Goal: Transaction & Acquisition: Obtain resource

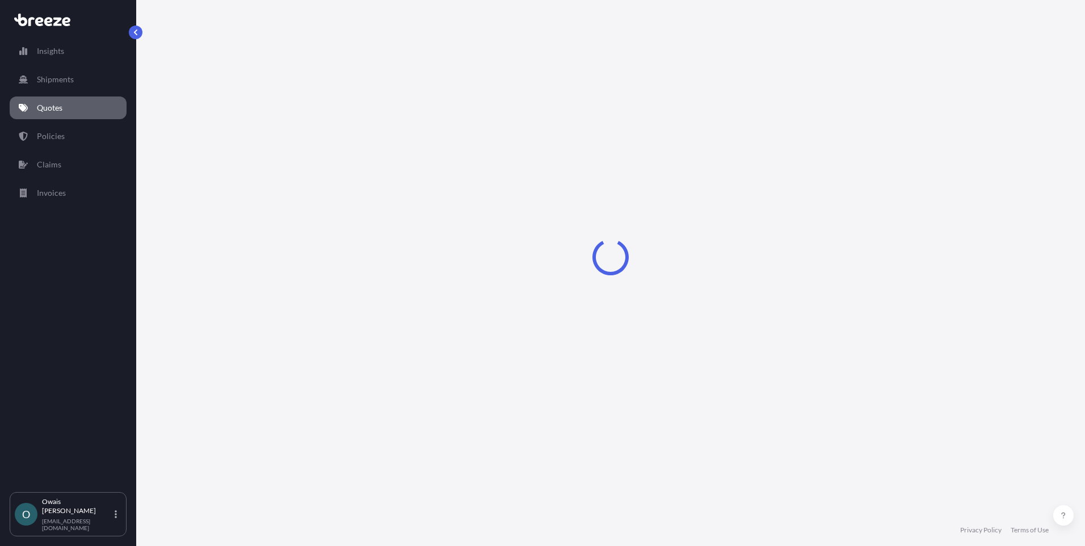
click at [101, 100] on link "Quotes" at bounding box center [68, 107] width 117 height 23
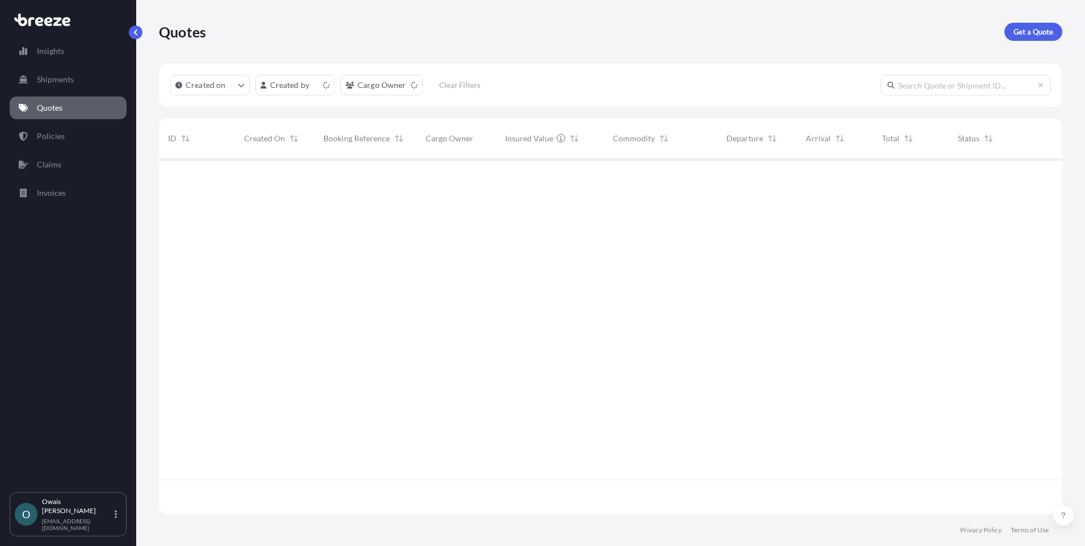
scroll to position [353, 895]
click at [1043, 28] on p "Get a Quote" at bounding box center [1033, 31] width 40 height 11
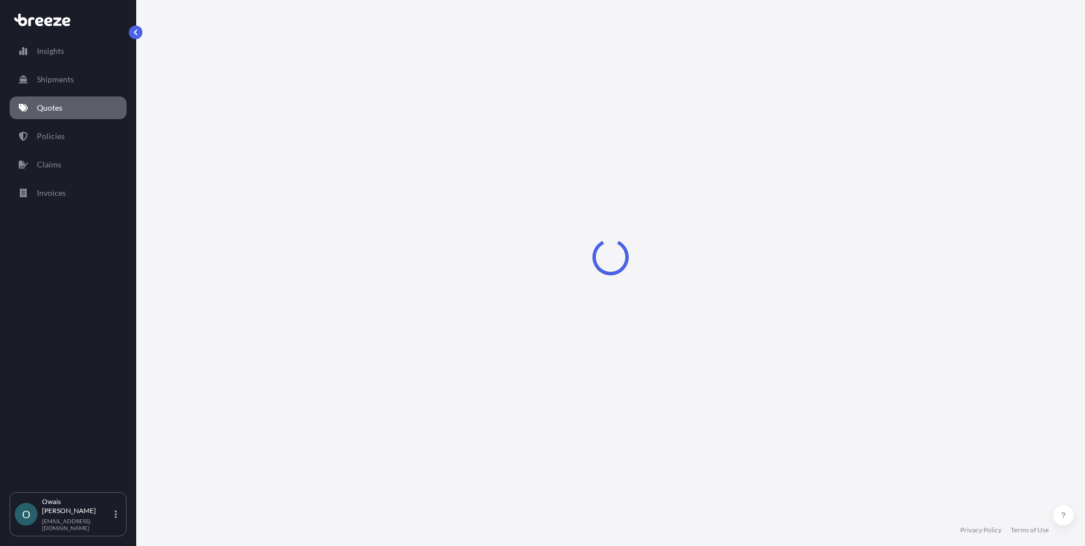
select select "Air"
select select "1"
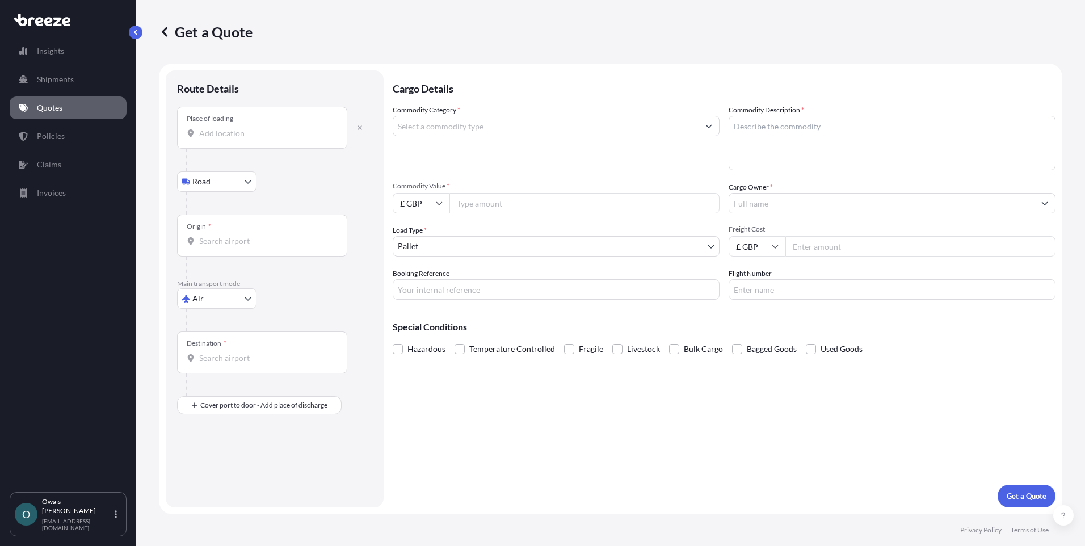
click at [262, 123] on div "Place of loading" at bounding box center [262, 128] width 170 height 42
click at [262, 128] on input "Place of loading" at bounding box center [266, 133] width 134 height 11
paste input "Corby"
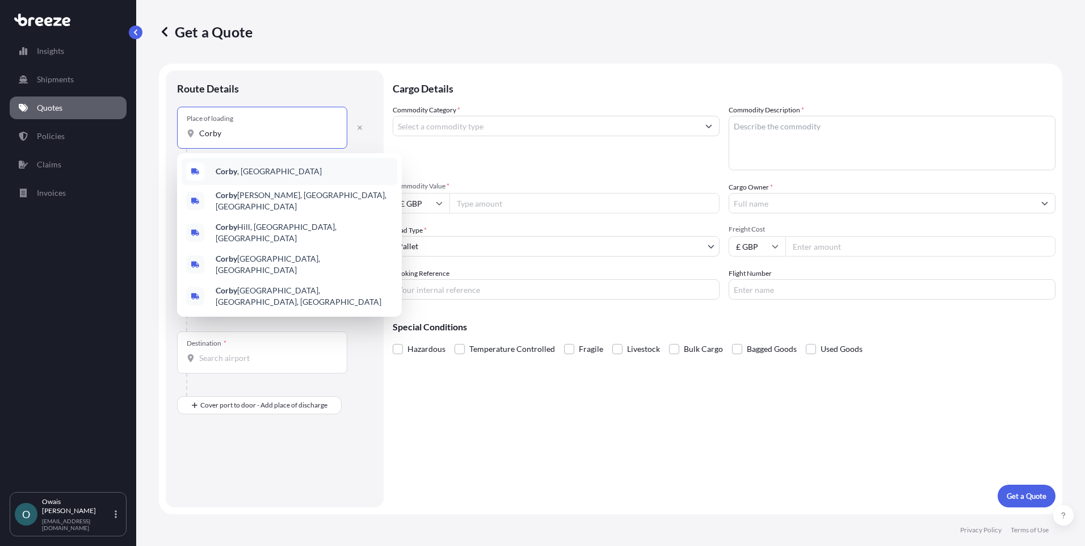
click at [256, 164] on div "Corby , [GEOGRAPHIC_DATA]" at bounding box center [290, 171] width 216 height 27
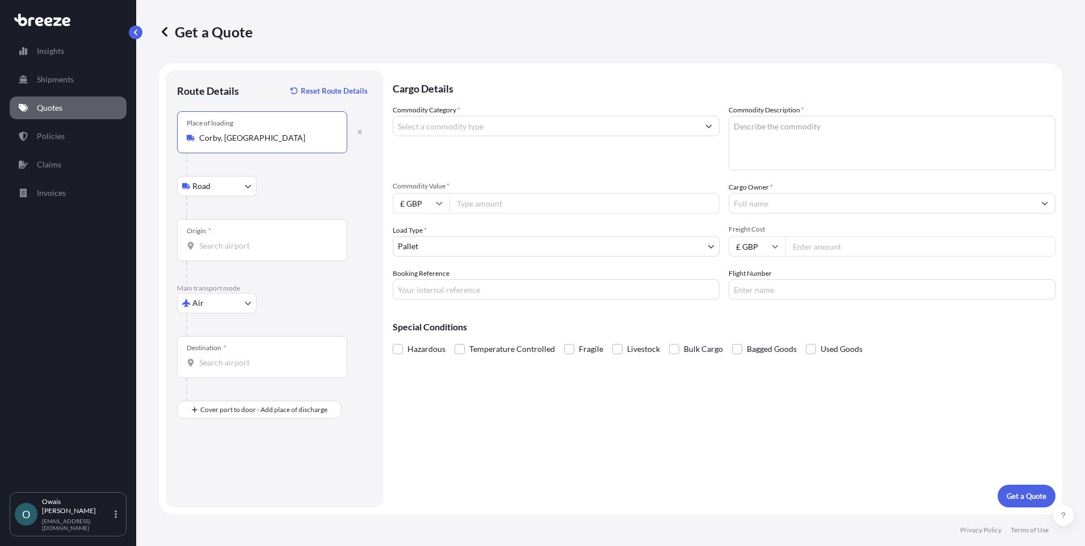
type input "Corby, [GEOGRAPHIC_DATA]"
click at [237, 241] on input "Origin *" at bounding box center [266, 245] width 134 height 11
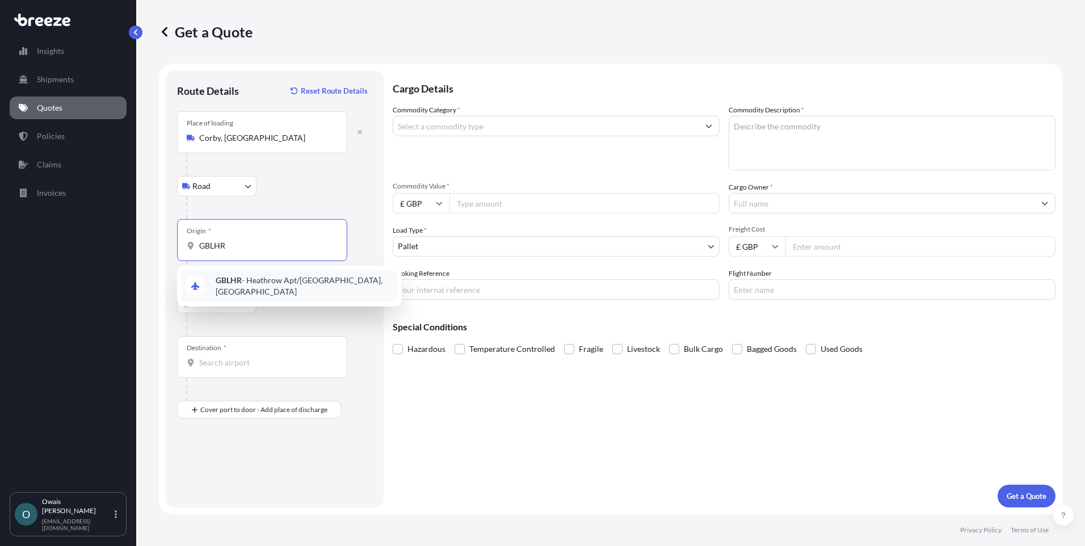
click at [250, 281] on span "GBLHR - Heathrow Apt/[GEOGRAPHIC_DATA], [GEOGRAPHIC_DATA]" at bounding box center [304, 286] width 177 height 23
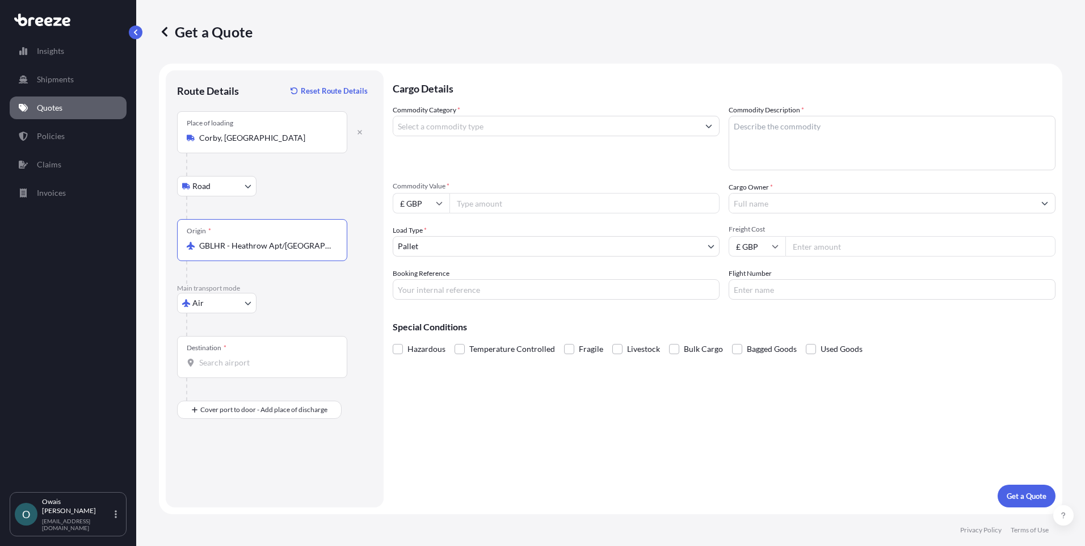
type input "GBLHR - Heathrow Apt/[GEOGRAPHIC_DATA], [GEOGRAPHIC_DATA]"
click at [248, 364] on input "Destination *" at bounding box center [266, 362] width 134 height 11
click at [252, 399] on span "SADMM - Ad [GEOGRAPHIC_DATA] , [GEOGRAPHIC_DATA]" at bounding box center [299, 400] width 166 height 11
type input "SADMM - Ad [GEOGRAPHIC_DATA], [GEOGRAPHIC_DATA]"
click at [476, 130] on input "Commodity Category *" at bounding box center [545, 126] width 305 height 20
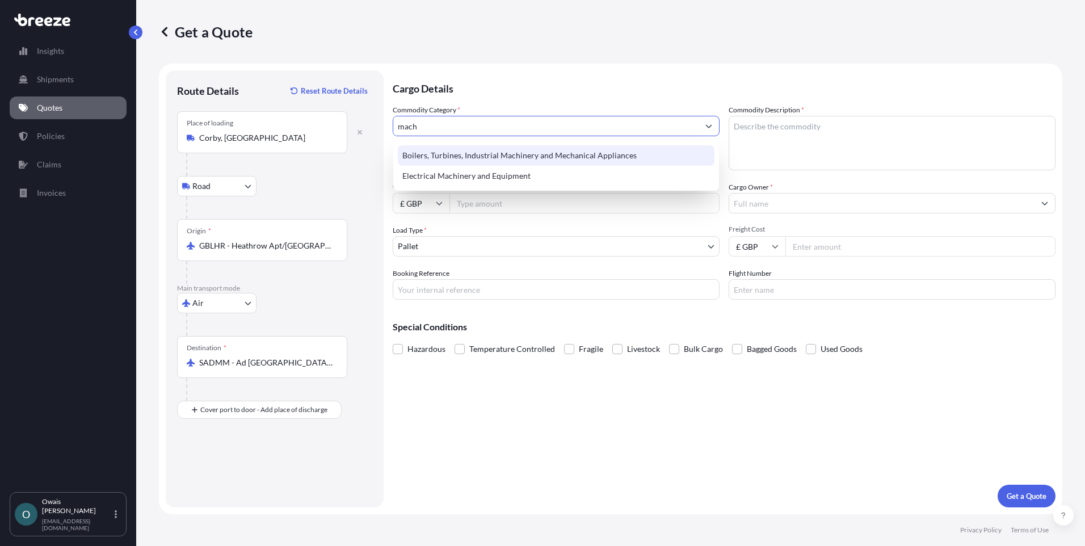
click at [504, 151] on div "Boilers, Turbines, Industrial Machinery and Mechanical Appliances" at bounding box center [556, 155] width 317 height 20
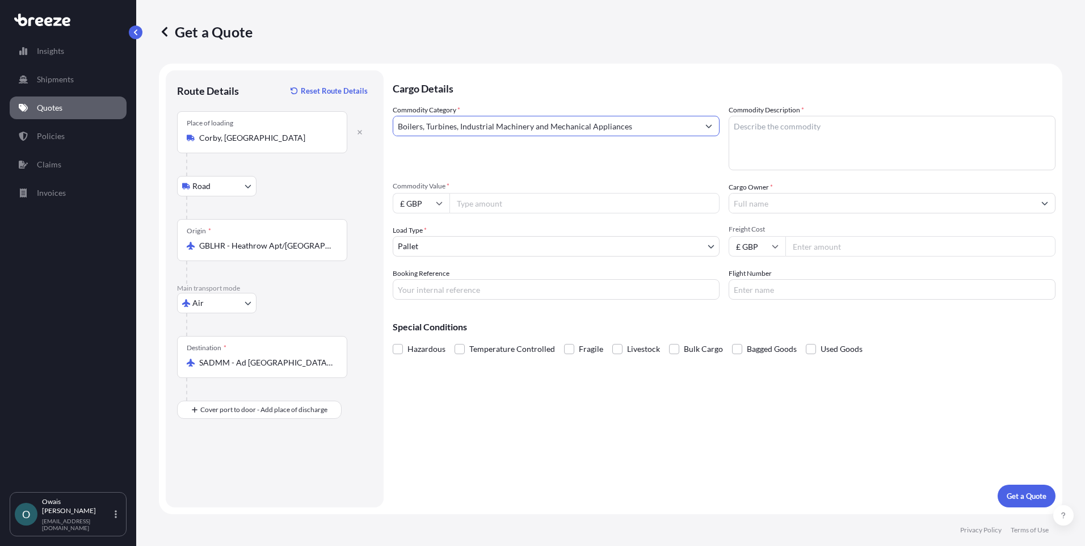
type input "Boilers, Turbines, Industrial Machinery and Mechanical Appliances"
click at [770, 142] on textarea "Commodity Description *" at bounding box center [891, 143] width 327 height 54
click at [816, 136] on textarea "Commodity Description *" at bounding box center [891, 143] width 327 height 54
paste textarea "HS CODE: 84198998"
type textarea "HS CODE: 84198998"
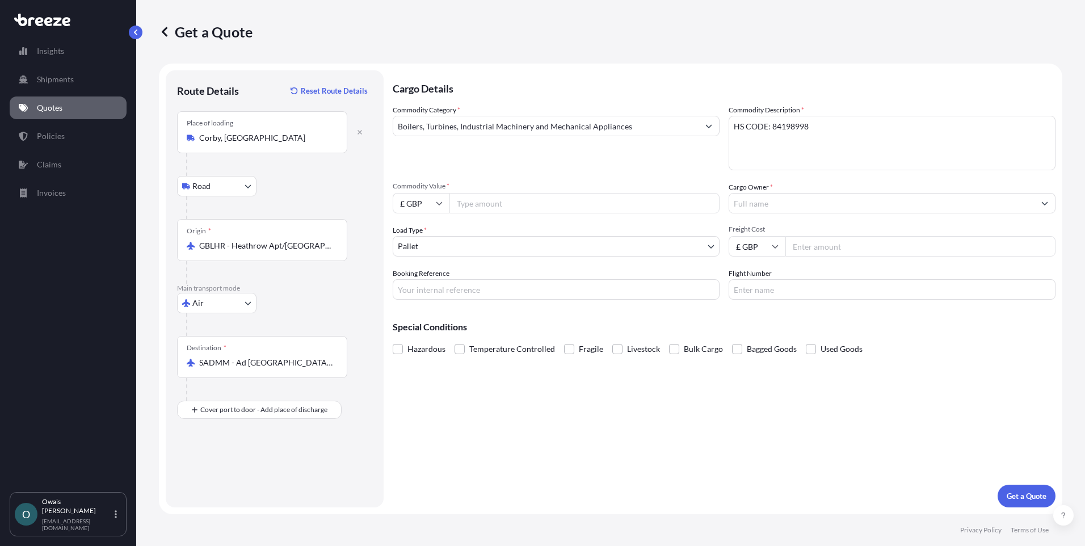
click at [491, 205] on input "Commodity Value *" at bounding box center [584, 203] width 270 height 20
type input "10607.22"
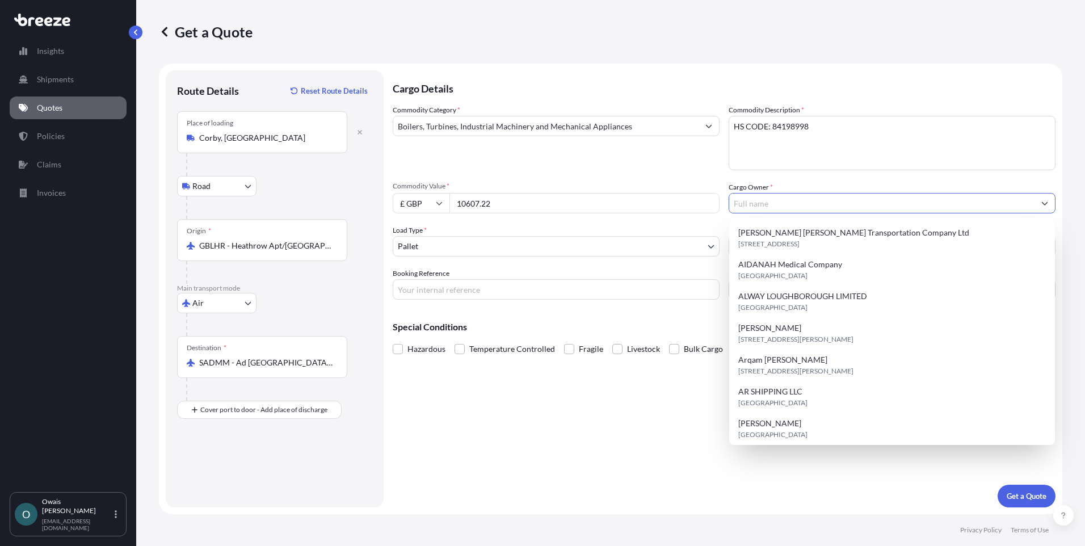
click at [767, 204] on input "Cargo Owner *" at bounding box center [881, 203] width 305 height 20
click at [780, 244] on span "[STREET_ADDRESS]" at bounding box center [768, 243] width 61 height 11
type input "[PERSON_NAME] [PERSON_NAME] Transportation Company Ltd"
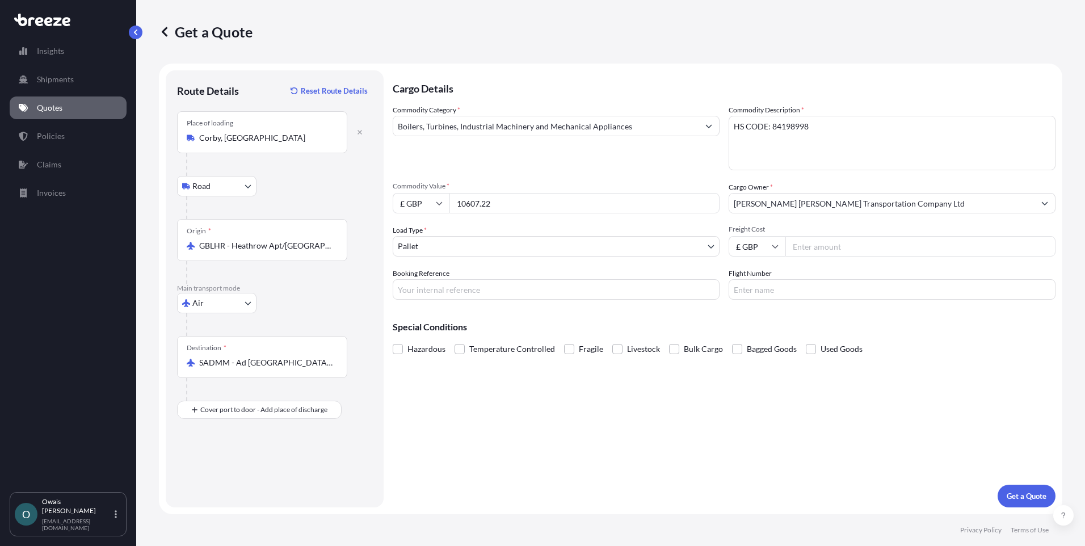
click at [817, 242] on input "Freight Cost" at bounding box center [920, 246] width 270 height 20
click at [825, 249] on input "Freight Cost" at bounding box center [920, 246] width 270 height 20
type input "745"
click at [509, 292] on input "Booking Reference" at bounding box center [556, 289] width 327 height 20
type input "QMIK00096664"
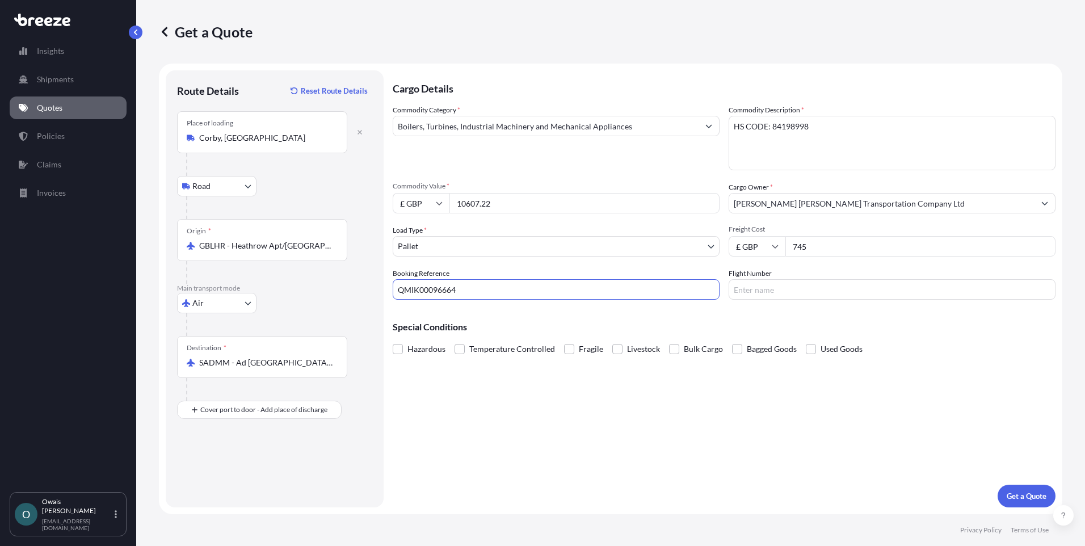
click at [583, 349] on span "Fragile" at bounding box center [591, 348] width 24 height 17
click at [564, 340] on input "Fragile" at bounding box center [564, 340] width 0 height 0
click at [1026, 494] on p "Get a Quote" at bounding box center [1026, 495] width 40 height 11
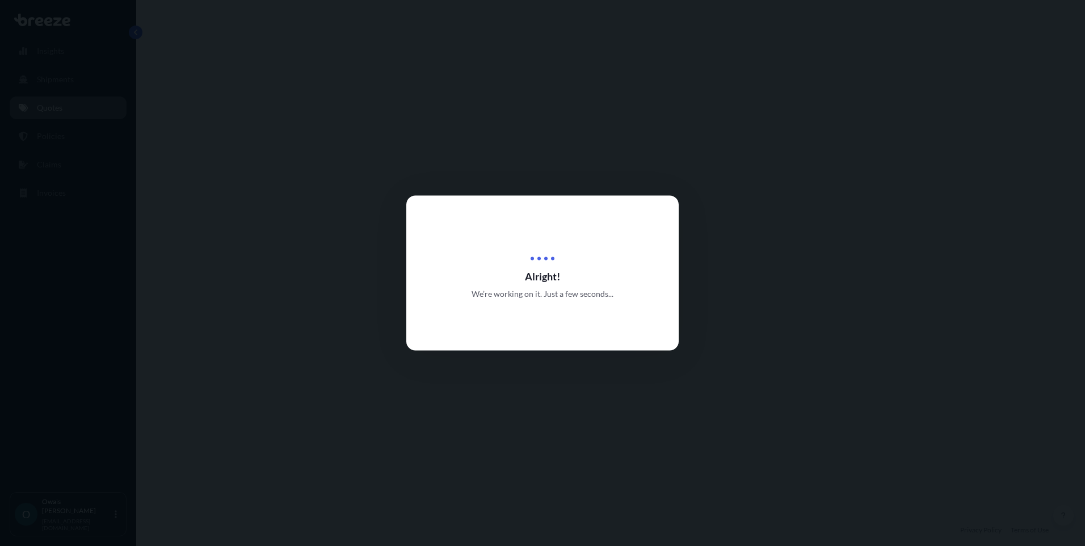
select select "Road"
select select "Air"
select select "1"
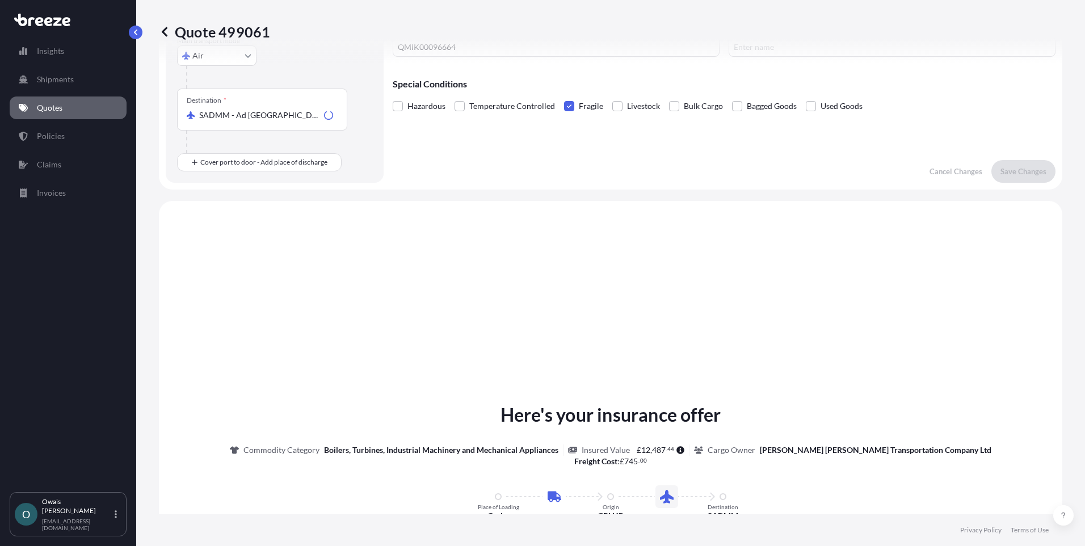
scroll to position [387, 0]
